Goal: Transaction & Acquisition: Obtain resource

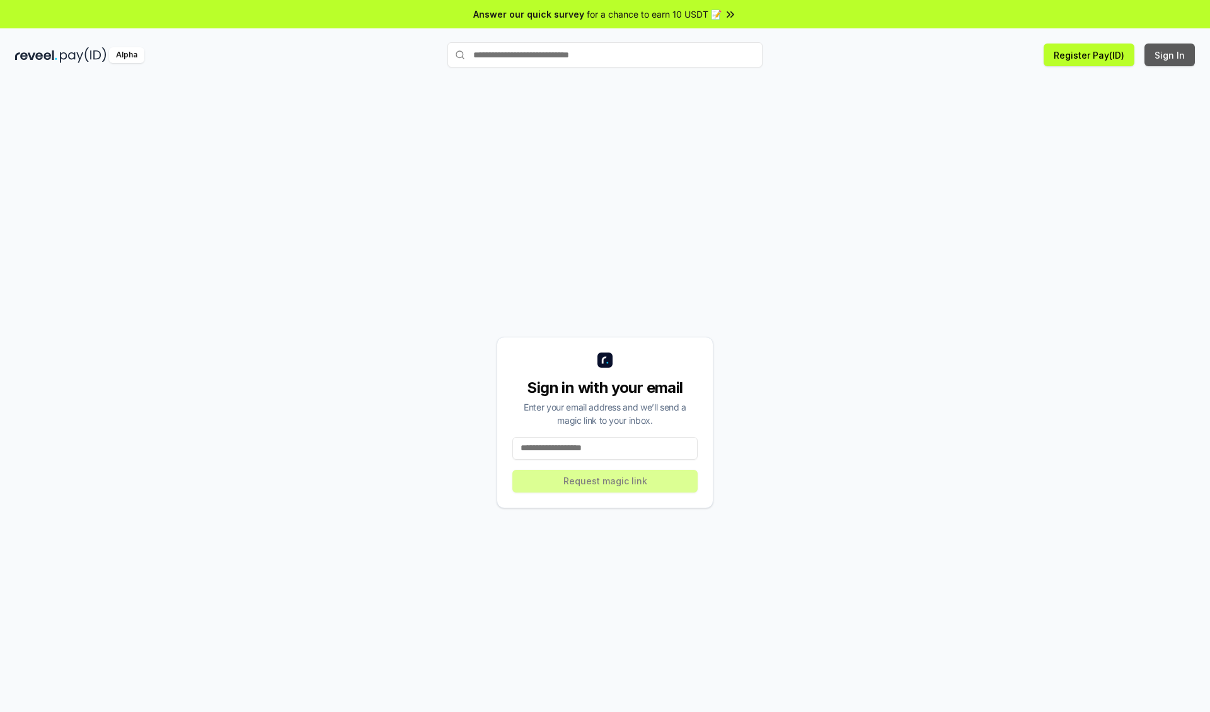
click at [1170, 55] on button "Sign In" at bounding box center [1169, 54] width 50 height 23
type input "**********"
click at [605, 480] on button "Request magic link" at bounding box center [604, 481] width 185 height 23
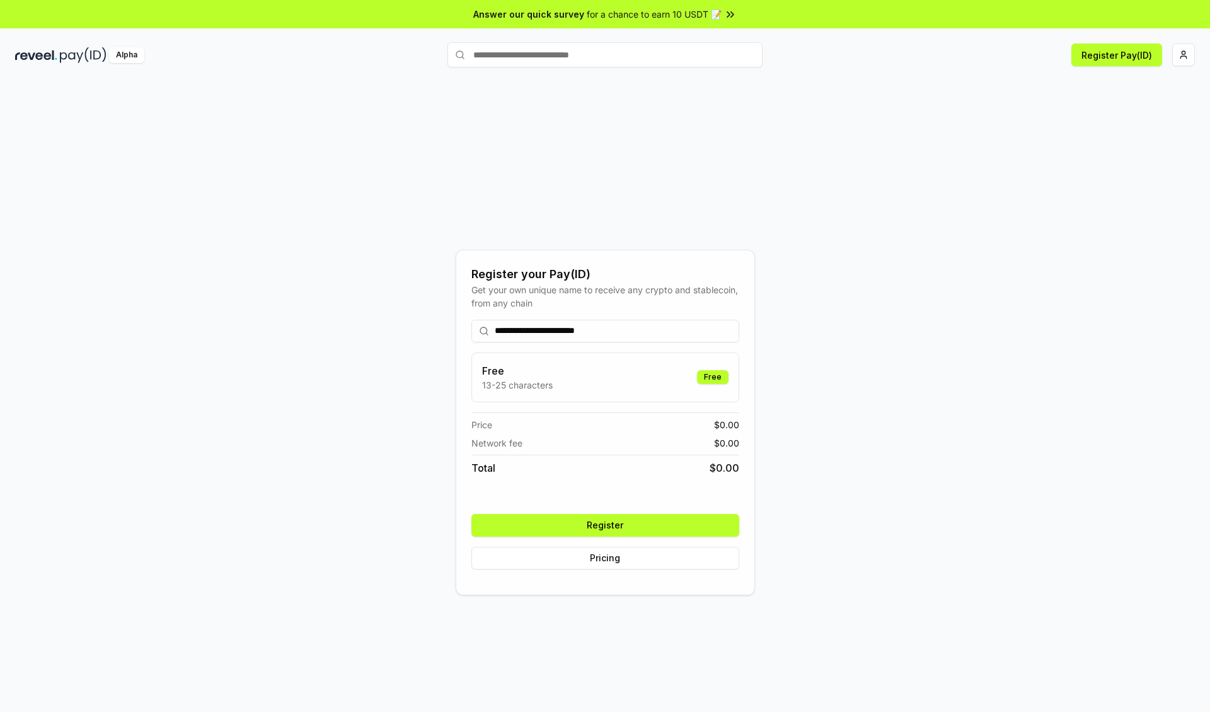
click at [605, 524] on button "Register" at bounding box center [605, 525] width 268 height 23
